Goal: Task Accomplishment & Management: Use online tool/utility

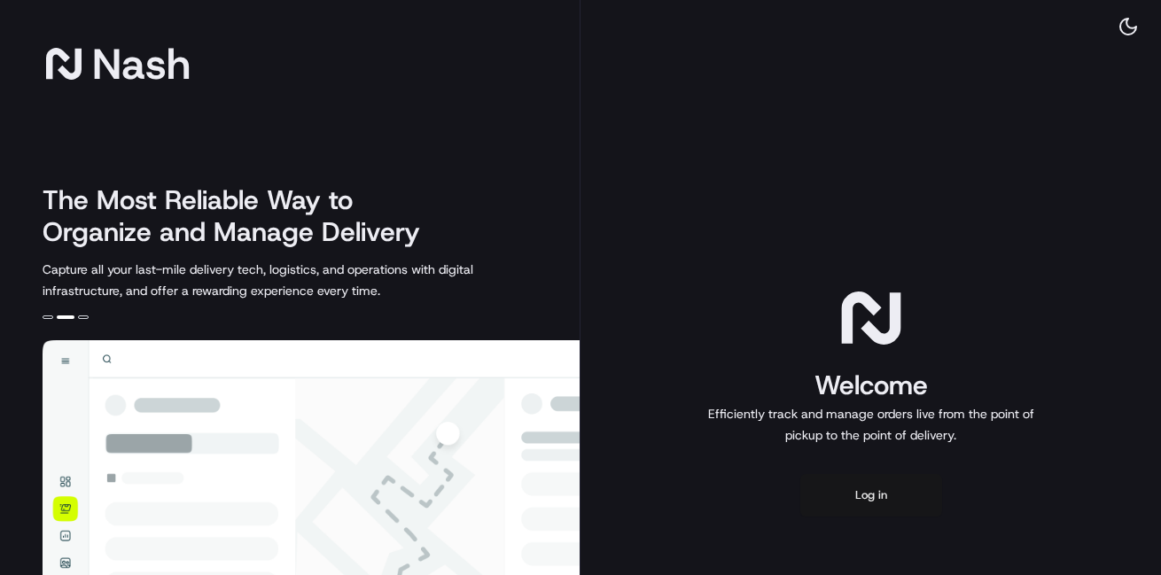
click at [882, 503] on button "Log in" at bounding box center [872, 495] width 142 height 43
